Goal: Task Accomplishment & Management: Use online tool/utility

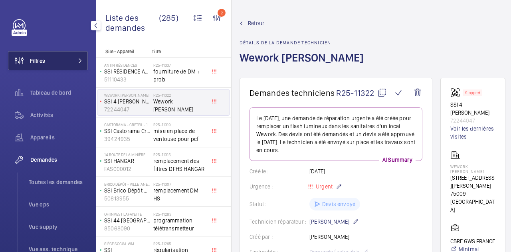
drag, startPoint x: 49, startPoint y: 54, endPoint x: 50, endPoint y: 58, distance: 4.0
click at [49, 54] on button "Filtres" at bounding box center [48, 60] width 80 height 19
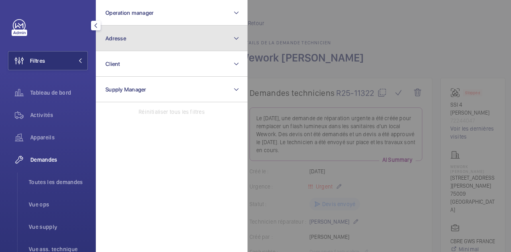
click at [156, 36] on button "Adresse" at bounding box center [172, 39] width 152 height 26
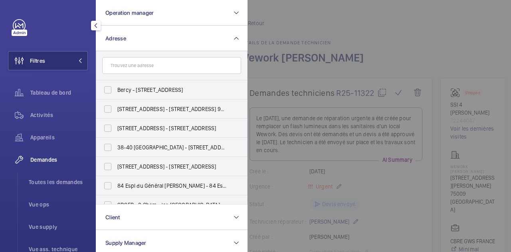
click at [129, 70] on input "text" at bounding box center [171, 65] width 139 height 17
click at [46, 112] on span "Activités" at bounding box center [58, 115] width 57 height 8
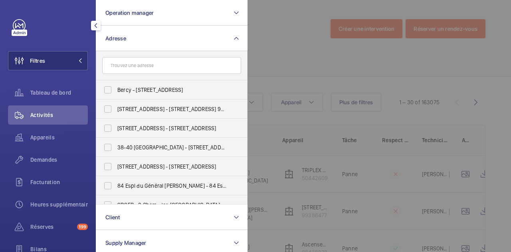
click at [305, 76] on div at bounding box center [502, 126] width 511 height 252
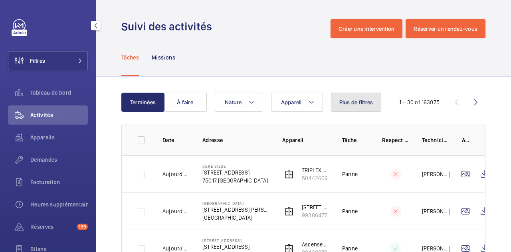
click at [362, 96] on button "Plus de filtres" at bounding box center [356, 102] width 51 height 19
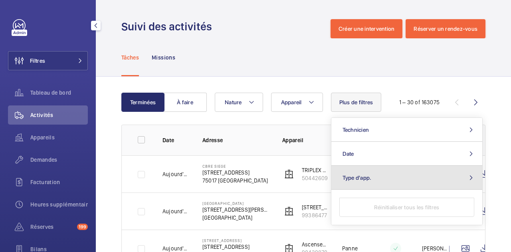
click at [383, 177] on button "Type d'app." at bounding box center [406, 178] width 151 height 24
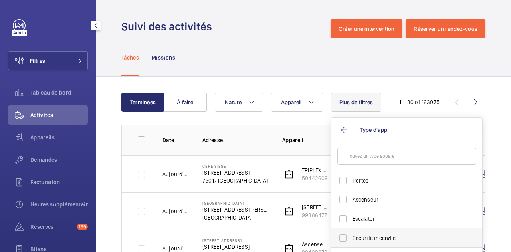
click at [342, 237] on label "Sécurité incendie" at bounding box center [400, 237] width 139 height 19
click at [342, 237] on input "Sécurité incendie" at bounding box center [343, 238] width 16 height 16
checkbox input "true"
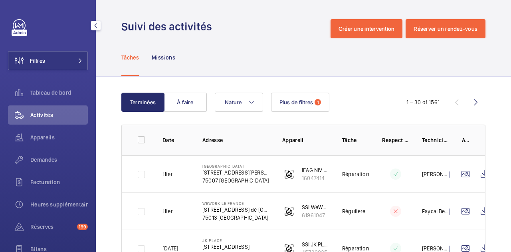
click at [100, 26] on mat-icon "button" at bounding box center [96, 25] width 10 height 6
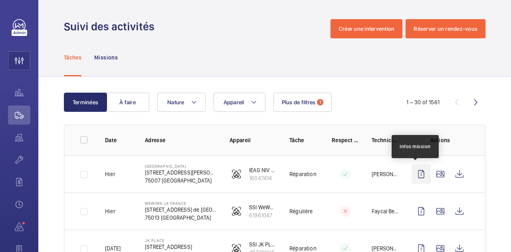
click at [411, 173] on wm-front-icon-button at bounding box center [420, 173] width 19 height 19
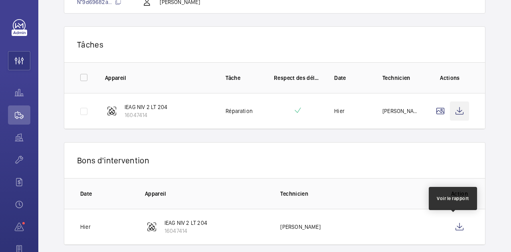
scroll to position [123, 0]
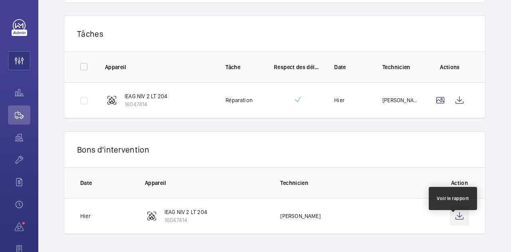
click at [457, 213] on wm-front-icon-button at bounding box center [459, 215] width 19 height 19
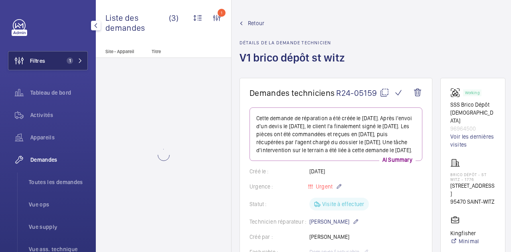
click at [51, 61] on button "Filtres 1" at bounding box center [48, 60] width 80 height 19
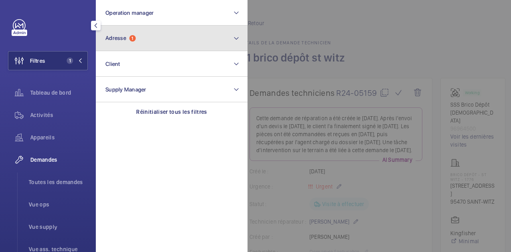
click at [129, 36] on span "Adresse 1" at bounding box center [120, 38] width 30 height 7
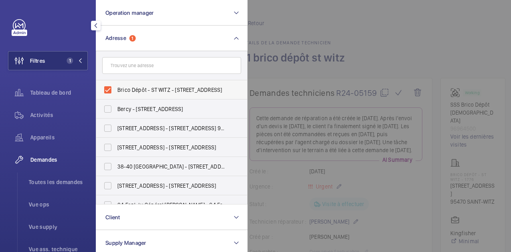
click at [109, 85] on label "Brico Dépôt - ST WITZ - [STREET_ADDRESS]" at bounding box center [165, 89] width 139 height 19
click at [109, 85] on input "Brico Dépôt - ST WITZ - [STREET_ADDRESS]" at bounding box center [108, 90] width 16 height 16
checkbox input "false"
click at [89, 75] on div "Filtres Operation manager Adresse [GEOGRAPHIC_DATA] - [STREET_ADDRESS] Bercy - …" at bounding box center [48, 126] width 96 height 252
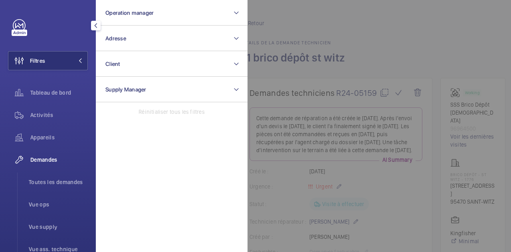
click at [339, 12] on div at bounding box center [502, 126] width 511 height 252
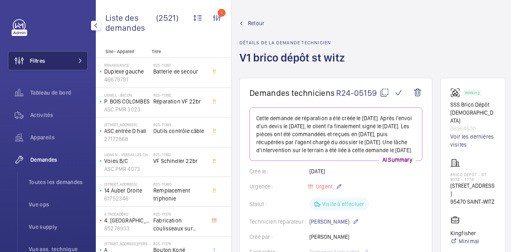
click at [64, 56] on button "Filtres" at bounding box center [48, 60] width 80 height 19
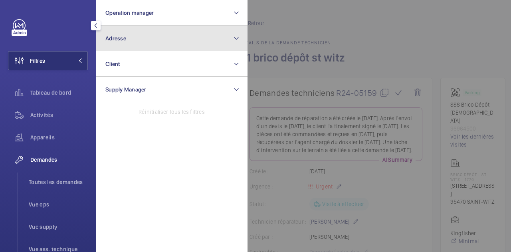
click at [146, 39] on button "Adresse" at bounding box center [172, 39] width 152 height 26
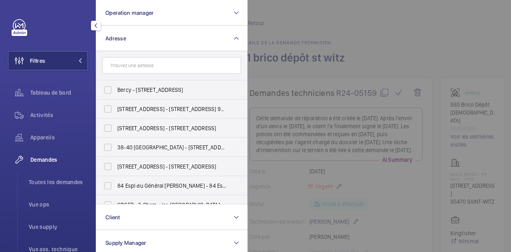
click at [141, 68] on input "text" at bounding box center [171, 65] width 139 height 17
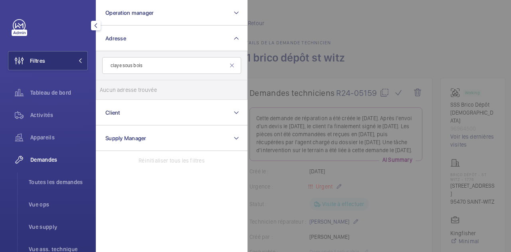
type input "claye sous bois"
click at [150, 66] on input "claye sous bois" at bounding box center [171, 65] width 139 height 17
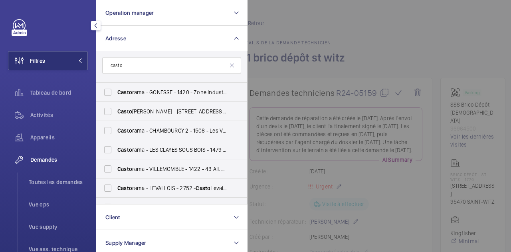
scroll to position [94, 0]
type input "casto"
click at [108, 152] on label "Casto rama - LES CLAYES SOUS BOIS - 1479 - 90 Av. [PERSON_NAME], LES CLAYES-SOU…" at bounding box center [165, 149] width 139 height 19
click at [108, 152] on input "Casto rama - LES CLAYES SOUS BOIS - 1479 - 90 Av. [PERSON_NAME], LES CLAYES-SOU…" at bounding box center [108, 149] width 16 height 16
checkbox input "true"
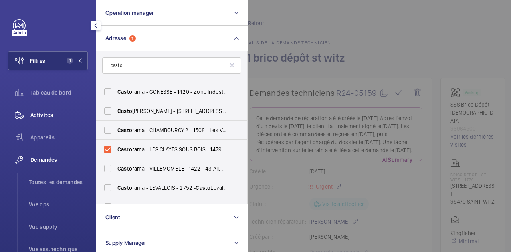
click at [51, 121] on div "Activités" at bounding box center [48, 114] width 80 height 19
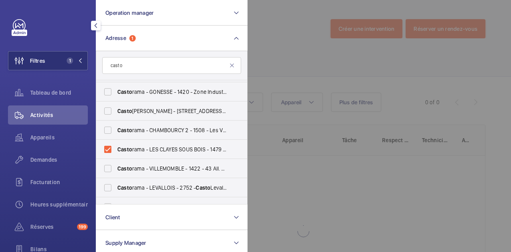
click at [312, 55] on div at bounding box center [502, 126] width 511 height 252
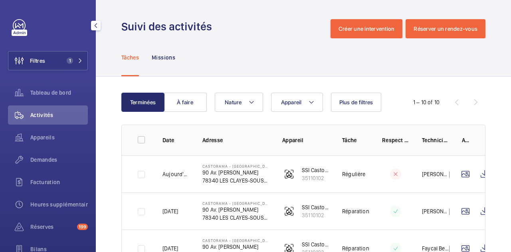
click at [95, 25] on mat-icon "button" at bounding box center [96, 25] width 10 height 6
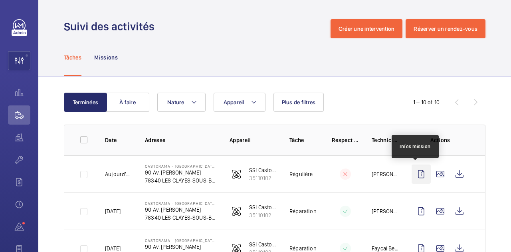
click at [416, 174] on wm-front-icon-button at bounding box center [420, 173] width 19 height 19
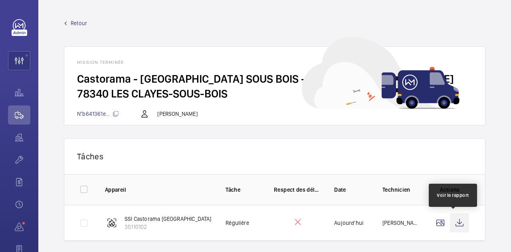
click at [457, 217] on wm-front-icon-button at bounding box center [459, 222] width 19 height 19
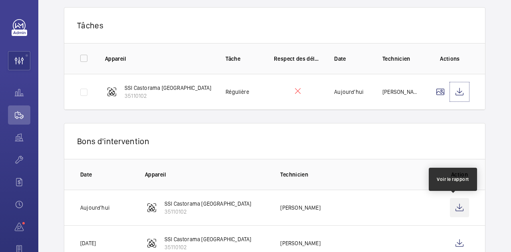
scroll to position [158, 0]
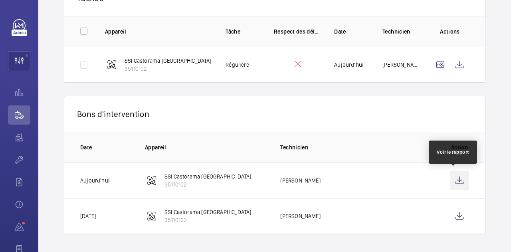
click at [452, 179] on wm-front-icon-button at bounding box center [459, 180] width 19 height 19
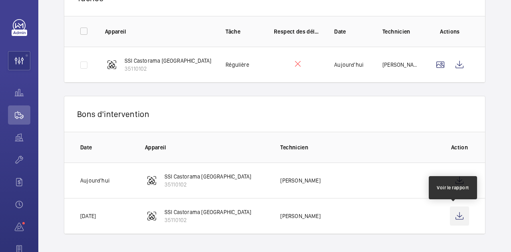
click at [452, 216] on wm-front-icon-button at bounding box center [459, 215] width 19 height 19
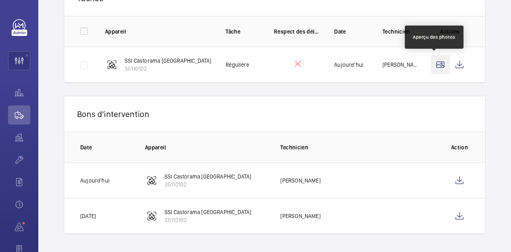
click at [438, 65] on wm-front-icon-button at bounding box center [440, 64] width 19 height 19
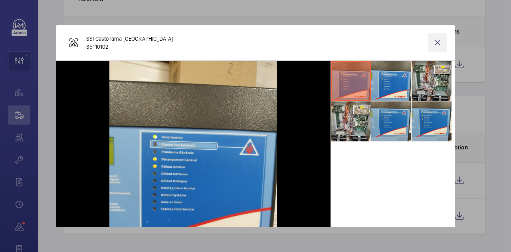
click at [430, 43] on wm-front-icon-button at bounding box center [437, 42] width 19 height 19
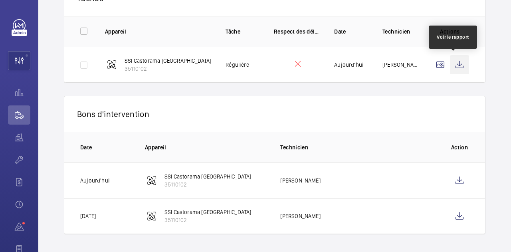
click at [451, 62] on wm-front-icon-button at bounding box center [459, 64] width 19 height 19
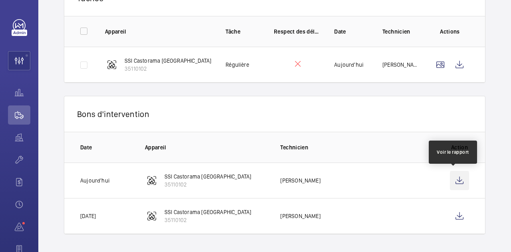
click at [454, 184] on wm-front-icon-button at bounding box center [459, 180] width 19 height 19
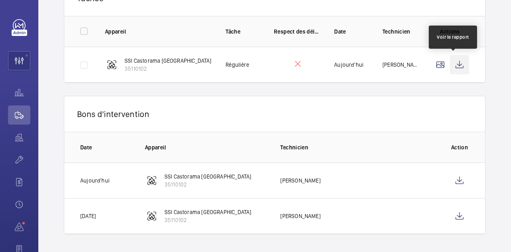
click at [458, 65] on wm-front-icon-button at bounding box center [459, 64] width 19 height 19
